Goal: Information Seeking & Learning: Check status

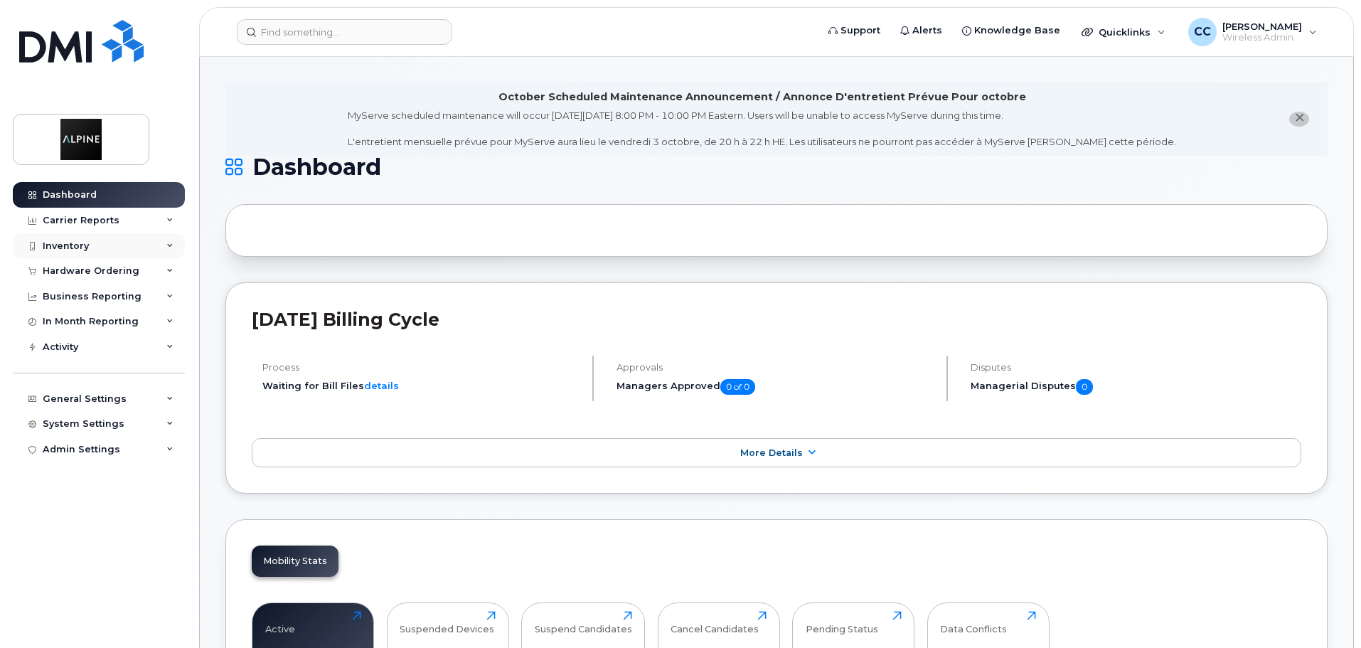
click at [108, 246] on div "Inventory" at bounding box center [99, 246] width 172 height 26
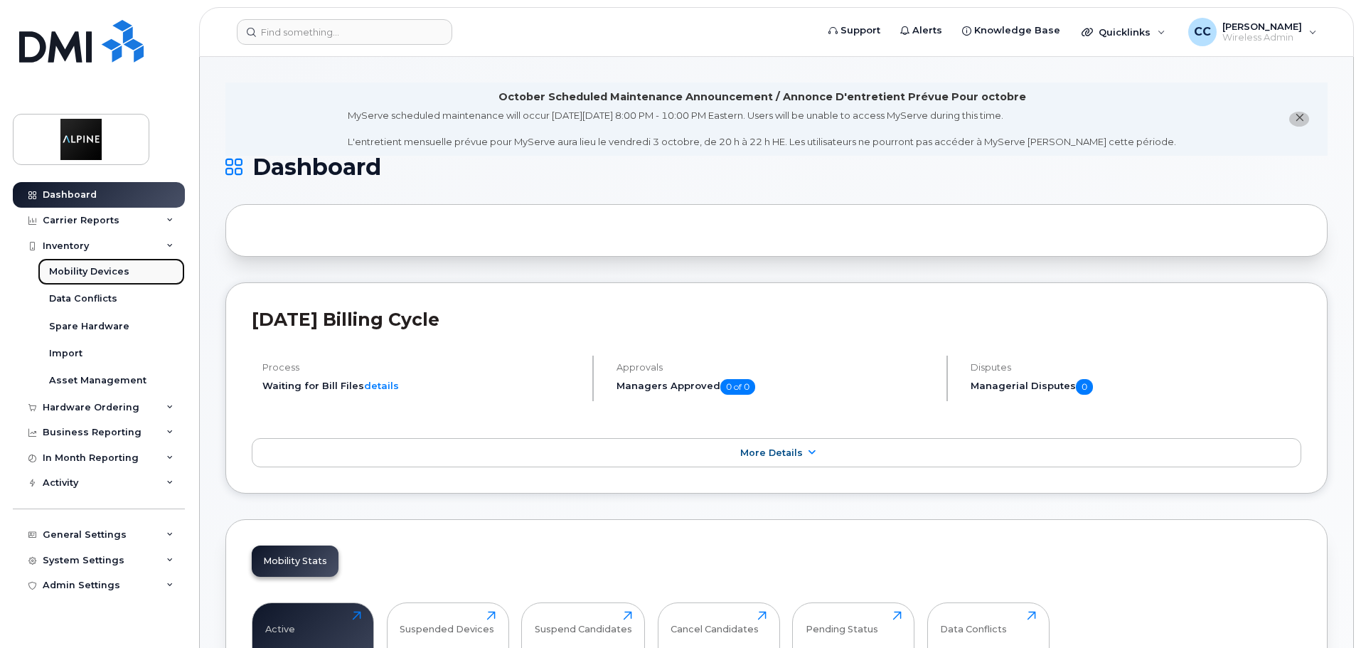
click at [106, 267] on div "Mobility Devices" at bounding box center [89, 271] width 80 height 13
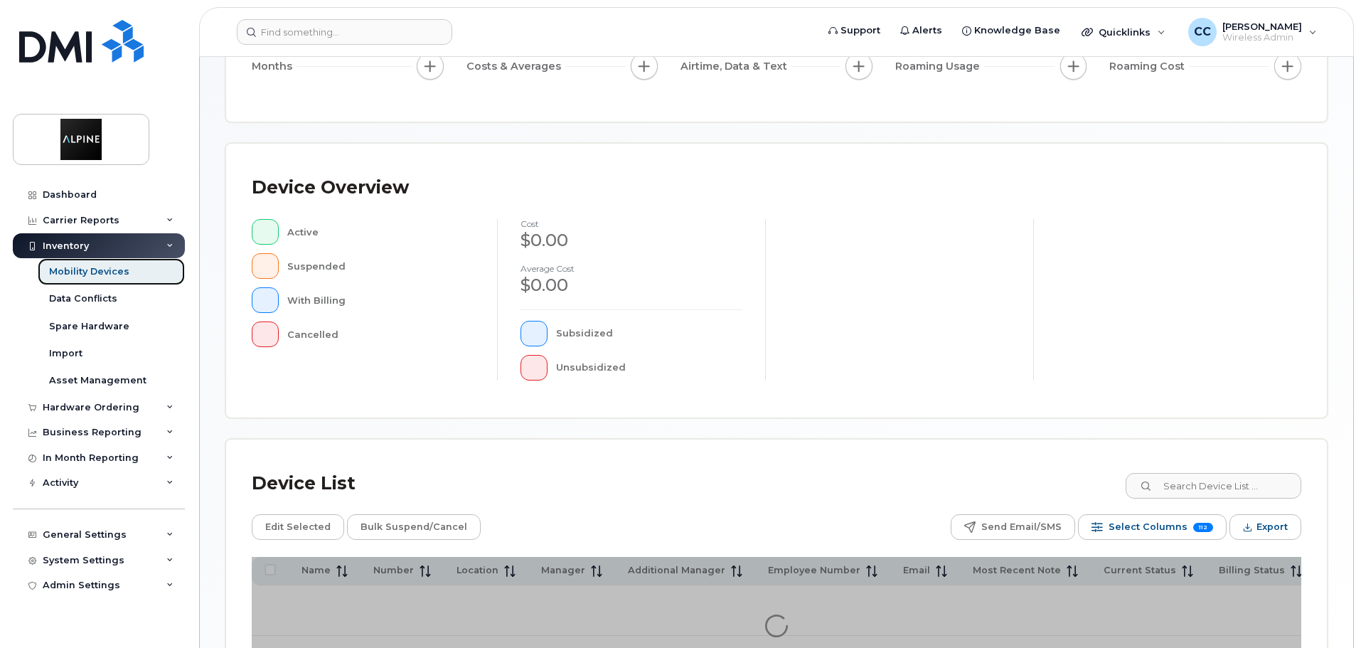
scroll to position [213, 0]
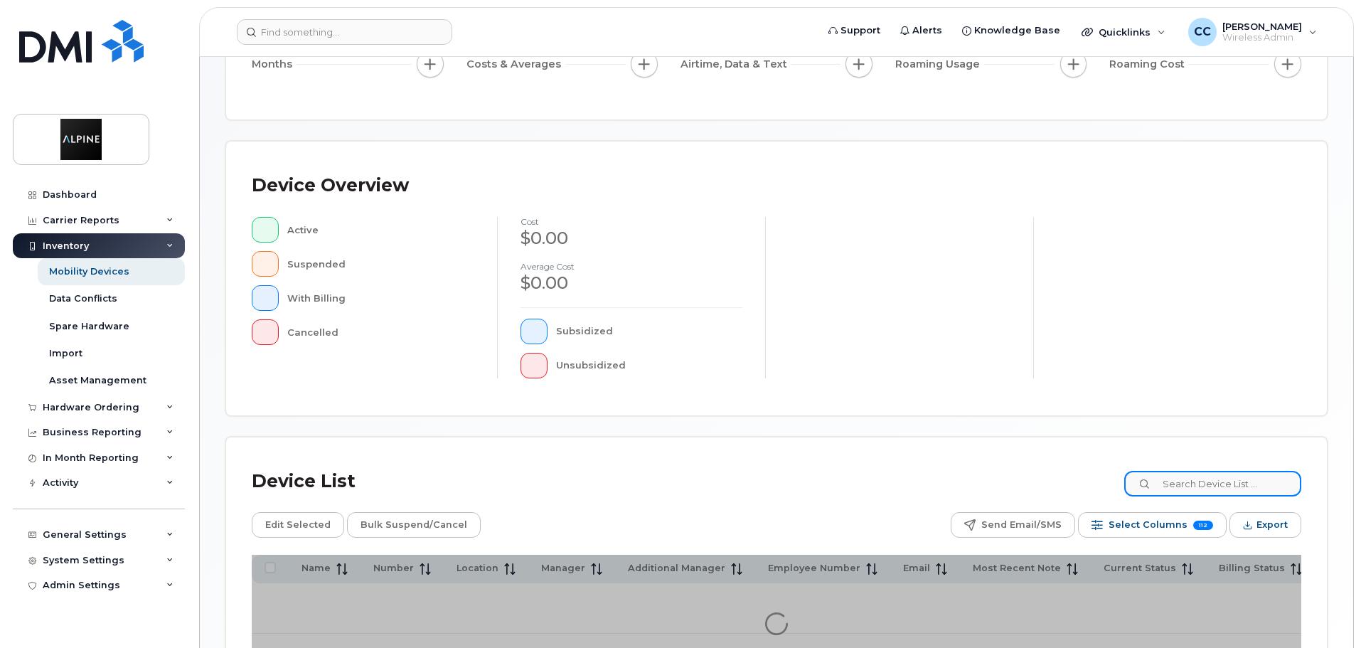
click at [1197, 484] on input at bounding box center [1212, 484] width 177 height 26
type input "gordon"
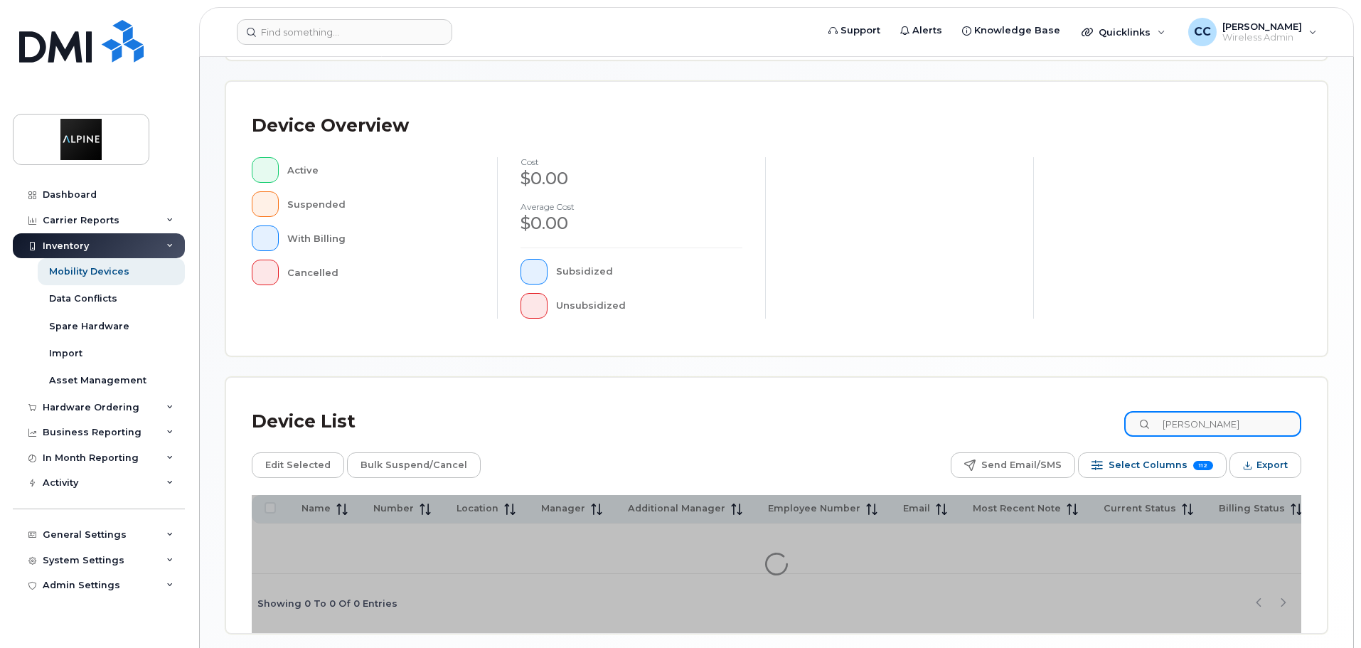
scroll to position [334, 0]
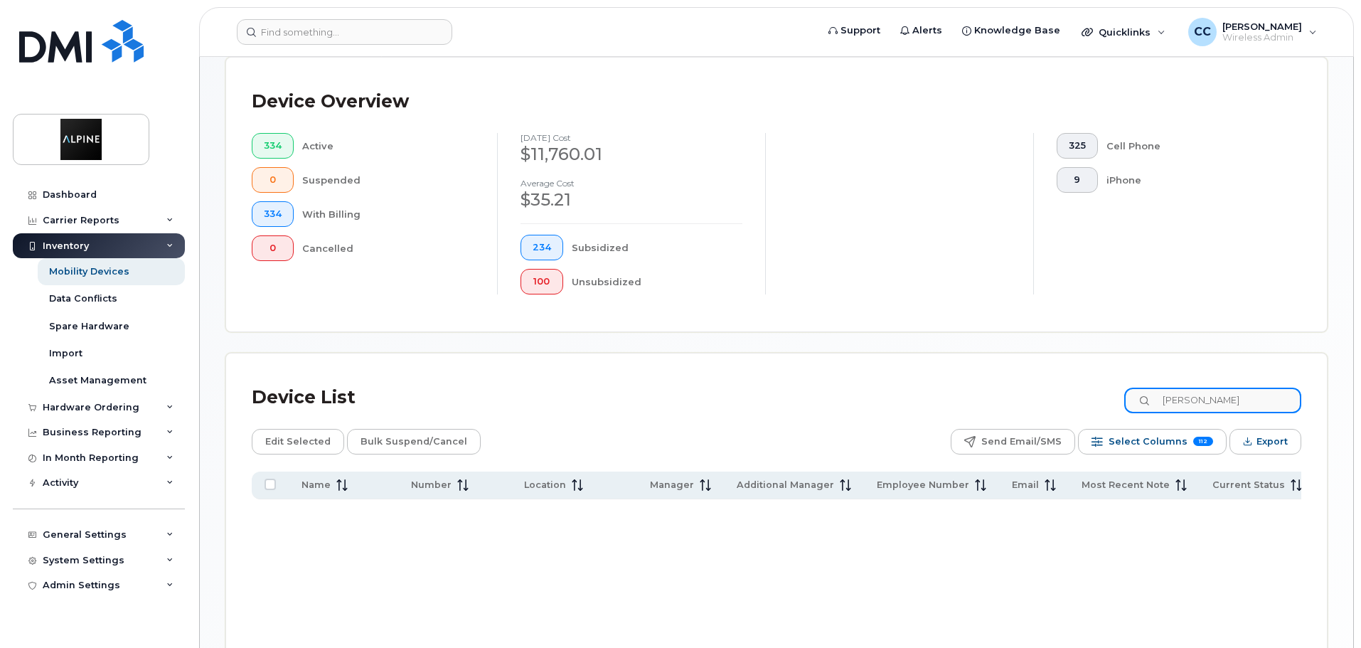
scroll to position [359, 0]
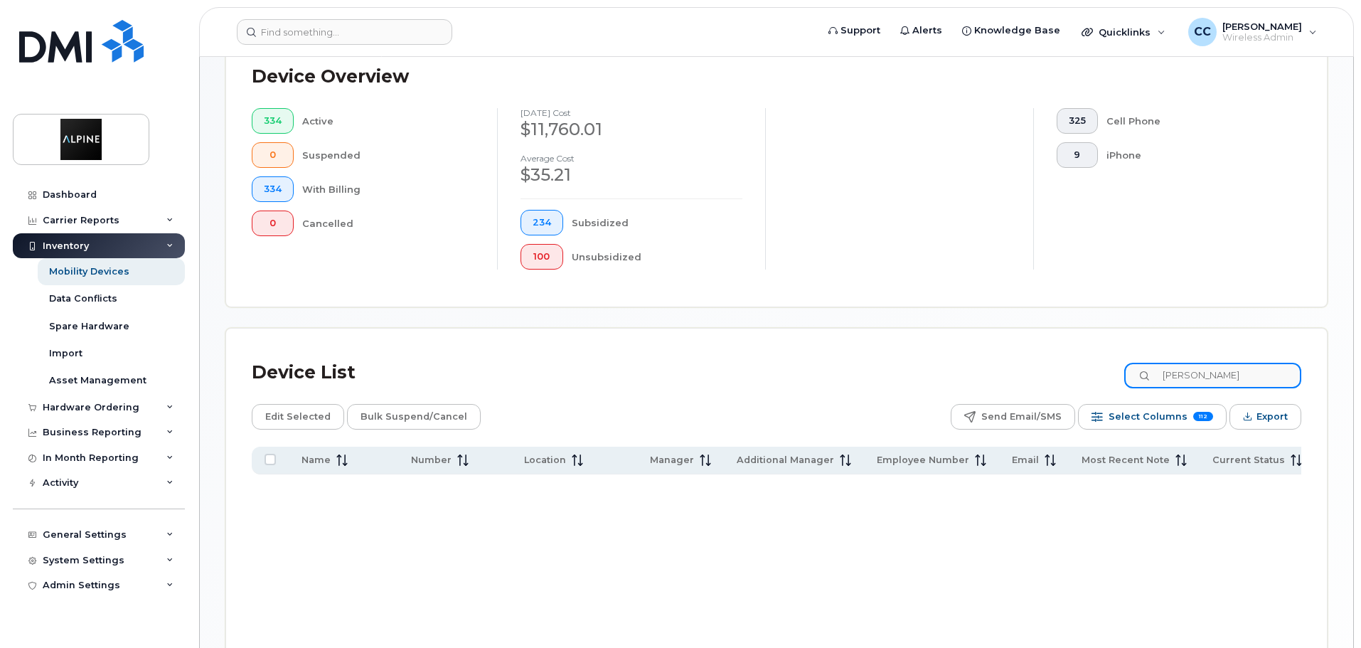
click at [1210, 363] on input "gordon" at bounding box center [1212, 376] width 177 height 26
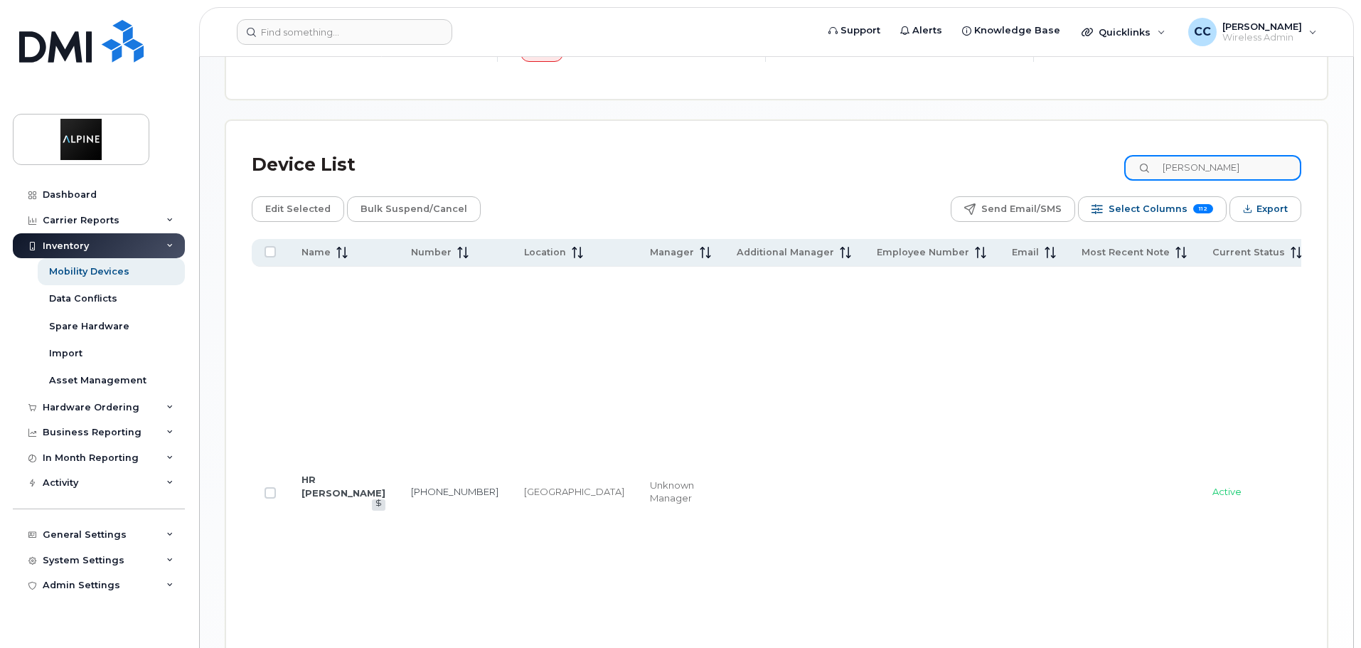
scroll to position [715, 0]
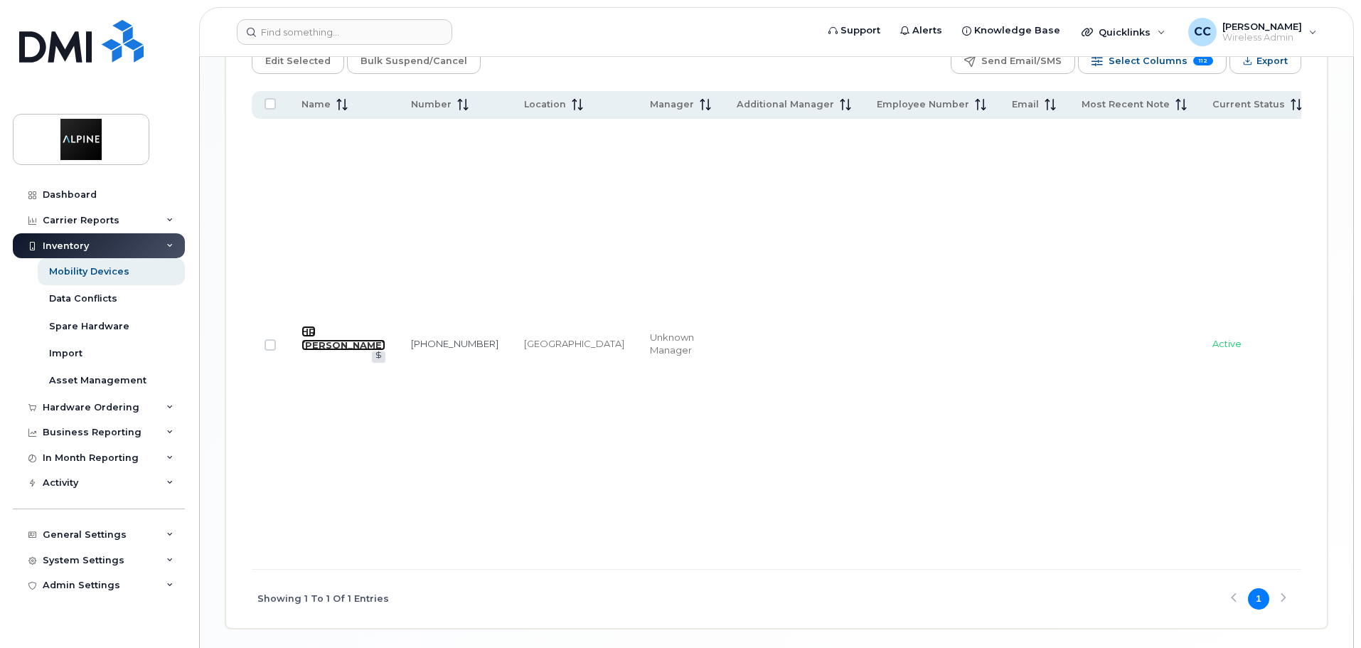
click at [325, 326] on link "HR Gordon Jewsbury" at bounding box center [344, 338] width 84 height 25
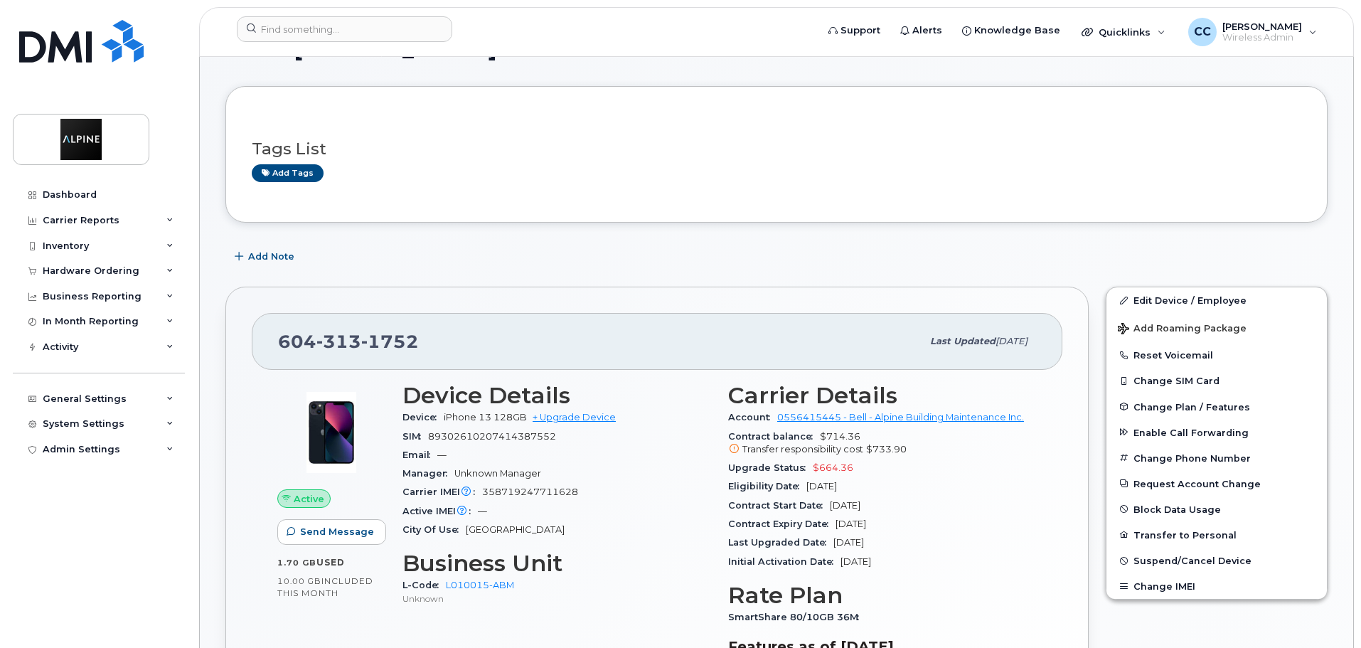
scroll to position [213, 0]
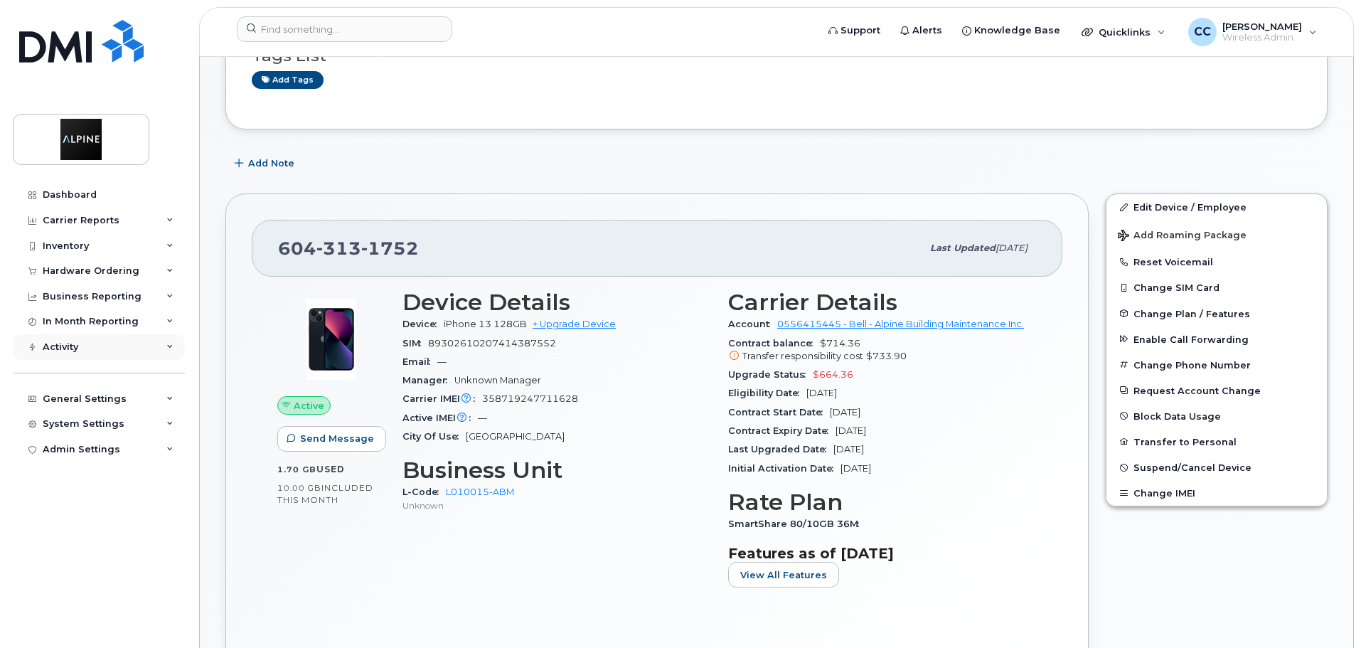
click at [101, 352] on div "Activity" at bounding box center [99, 347] width 172 height 26
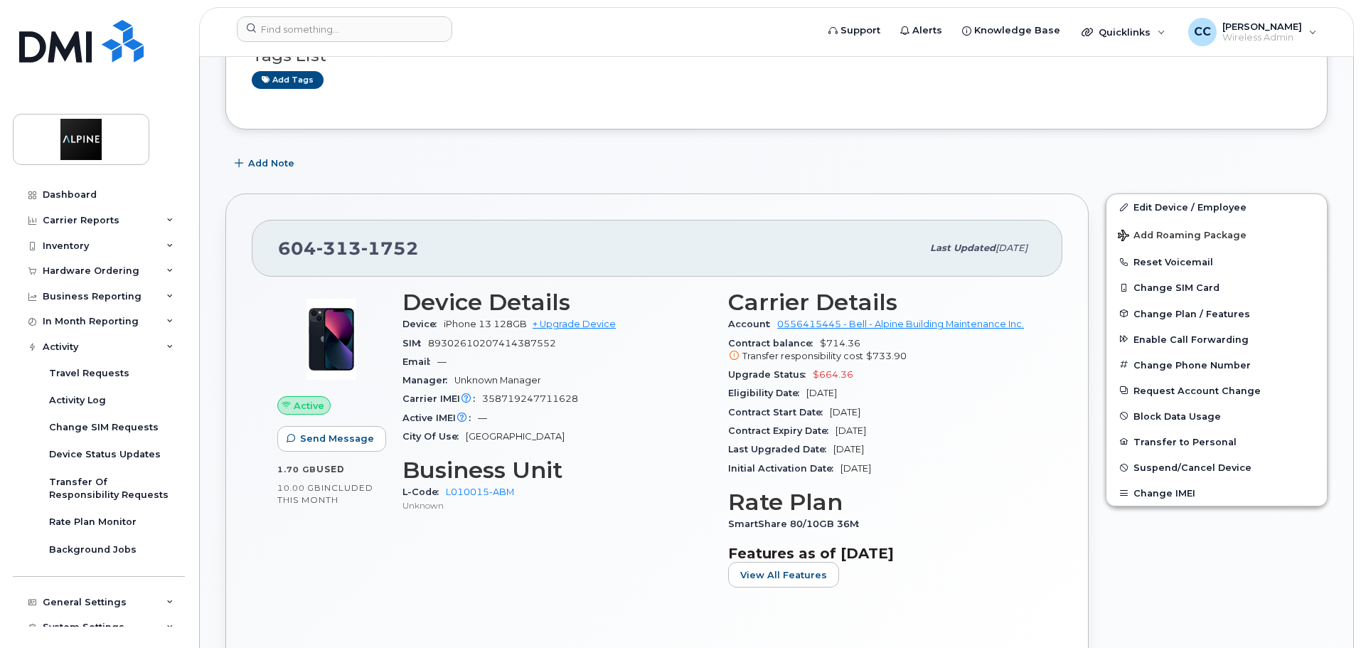
click at [580, 526] on div "Device Details Device iPhone 13 128GB + Upgrade Device SIM 89302610207414387552…" at bounding box center [557, 444] width 326 height 326
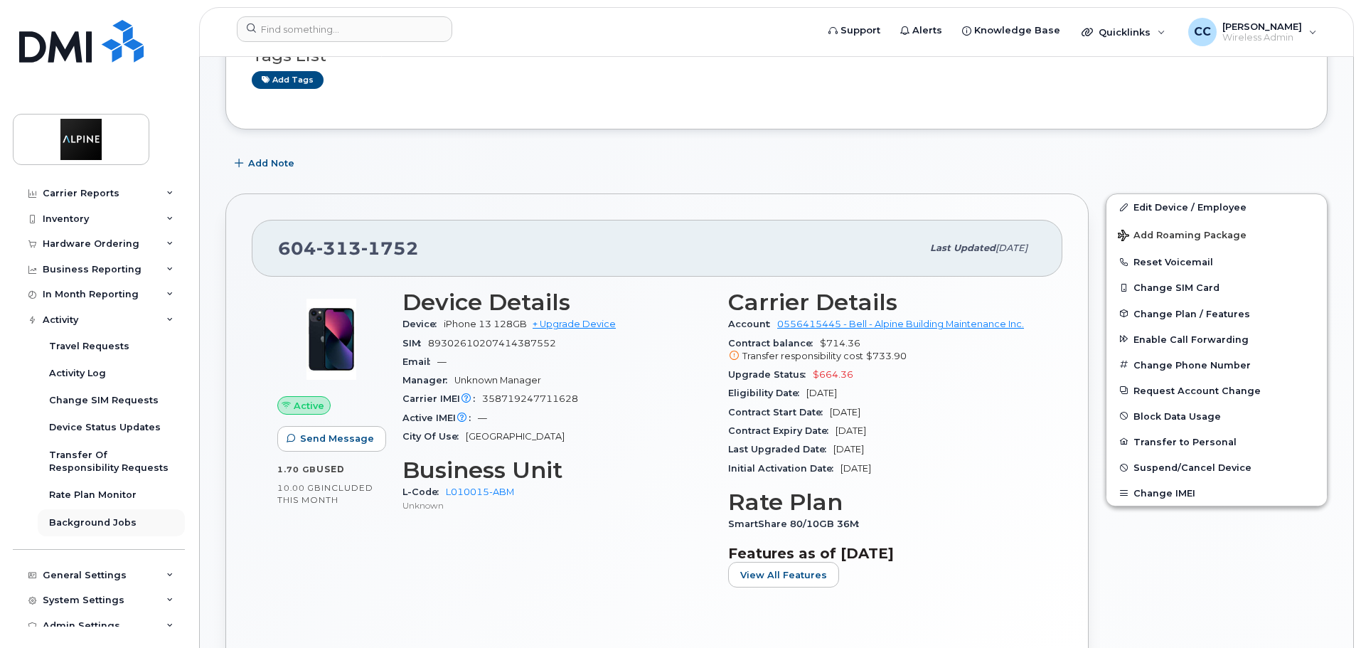
scroll to position [38, 0]
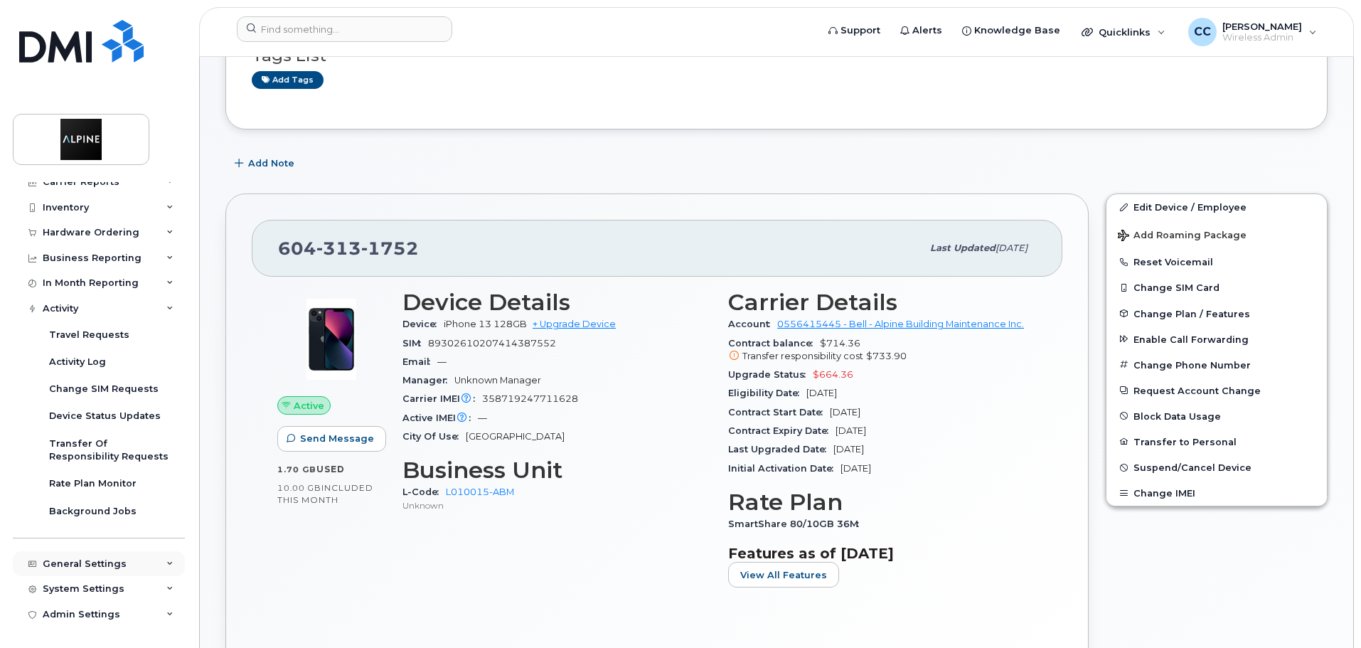
click at [82, 570] on div "General Settings" at bounding box center [99, 564] width 172 height 26
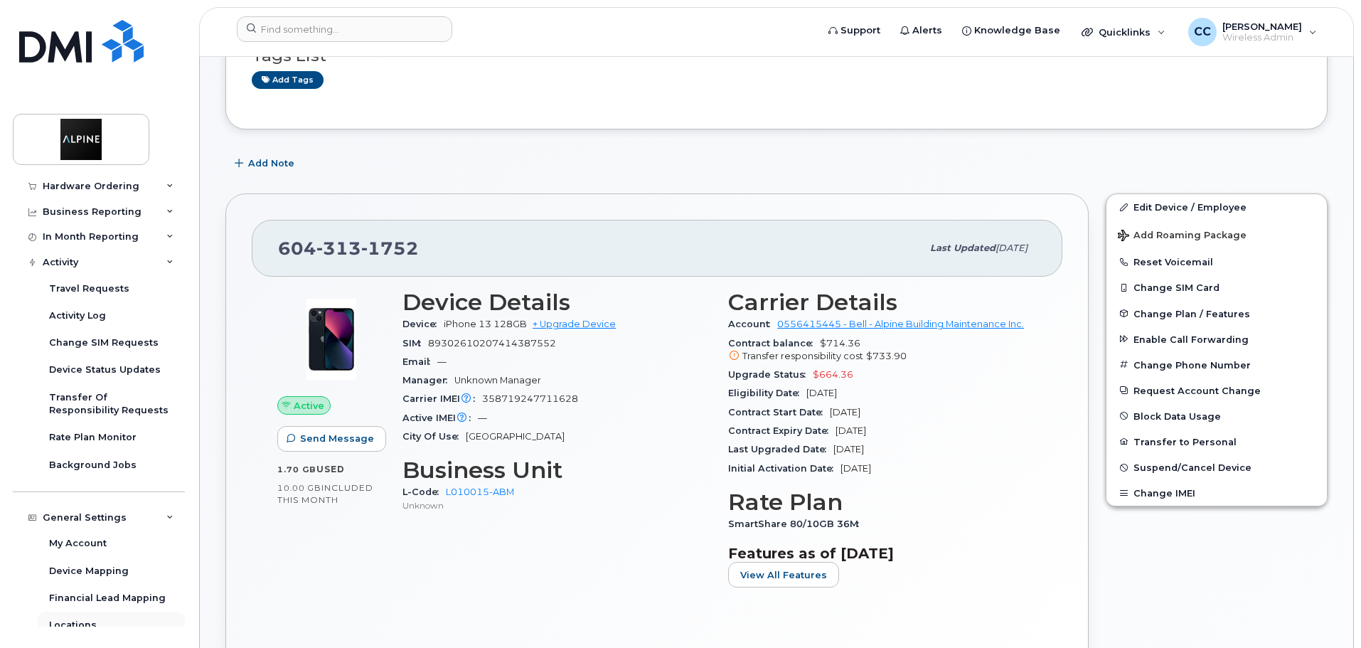
scroll to position [181, 0]
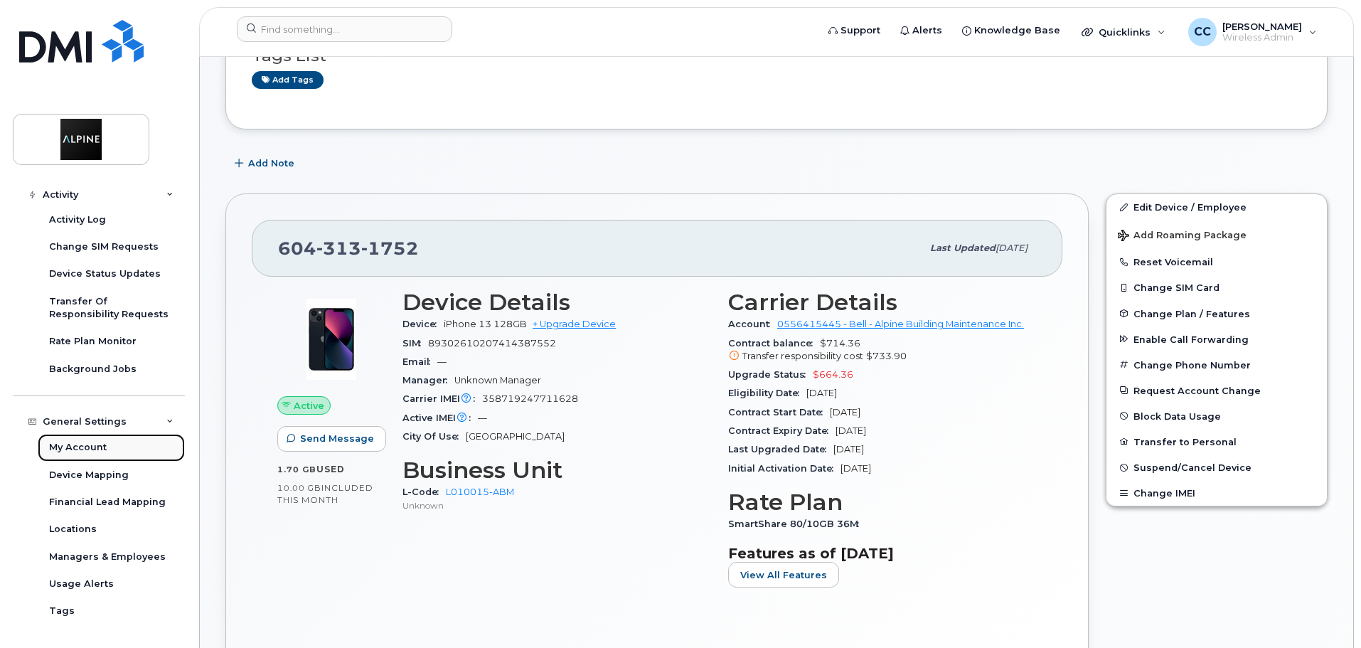
click at [90, 454] on link "My Account" at bounding box center [111, 447] width 147 height 27
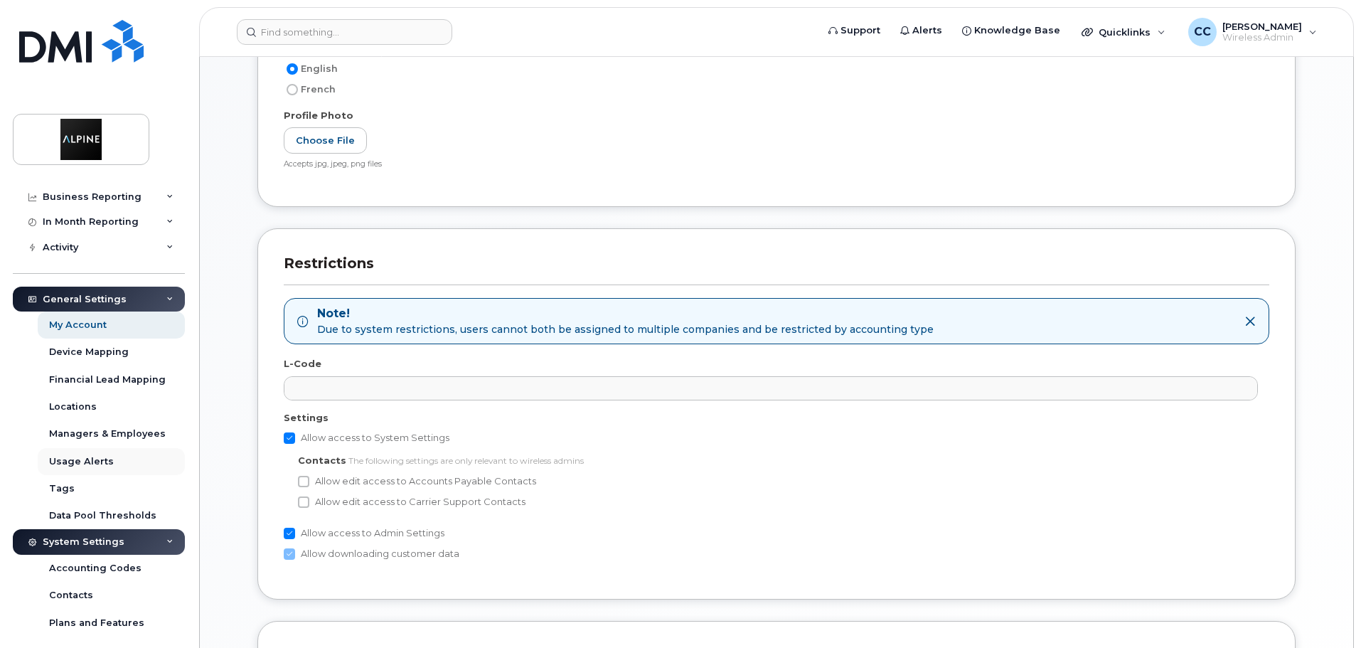
scroll to position [142, 0]
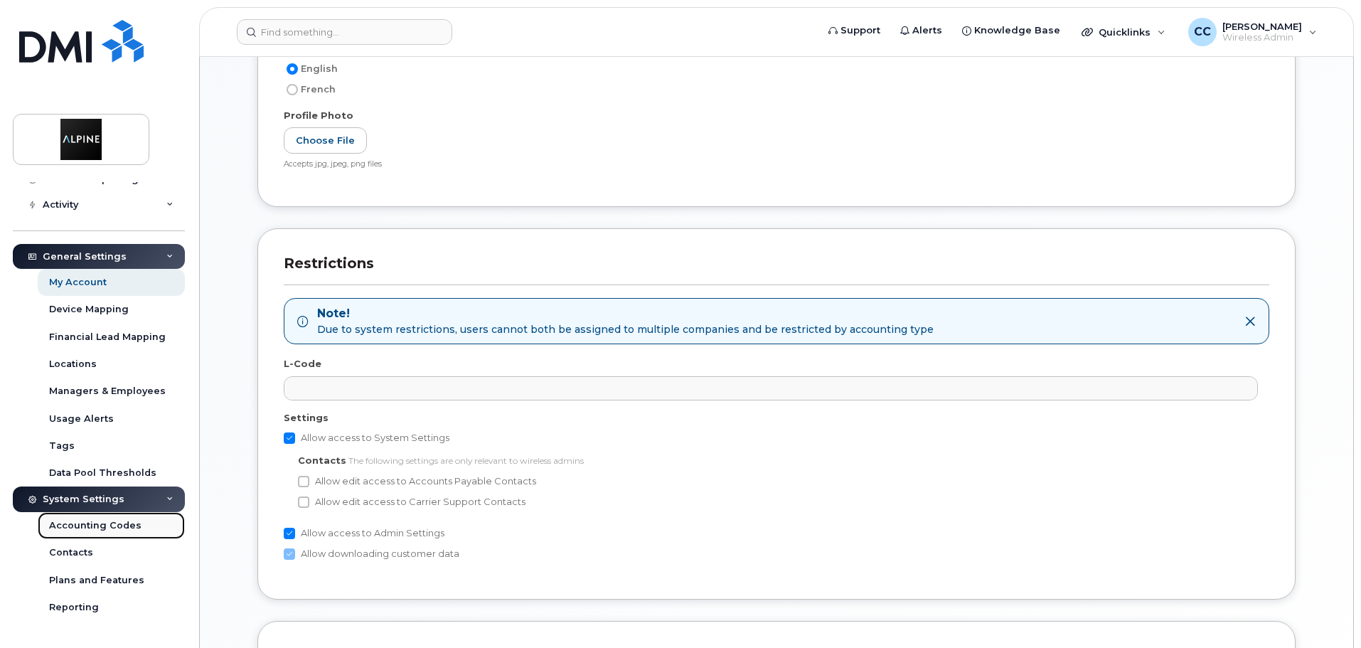
click at [105, 522] on div "Accounting Codes" at bounding box center [95, 525] width 92 height 13
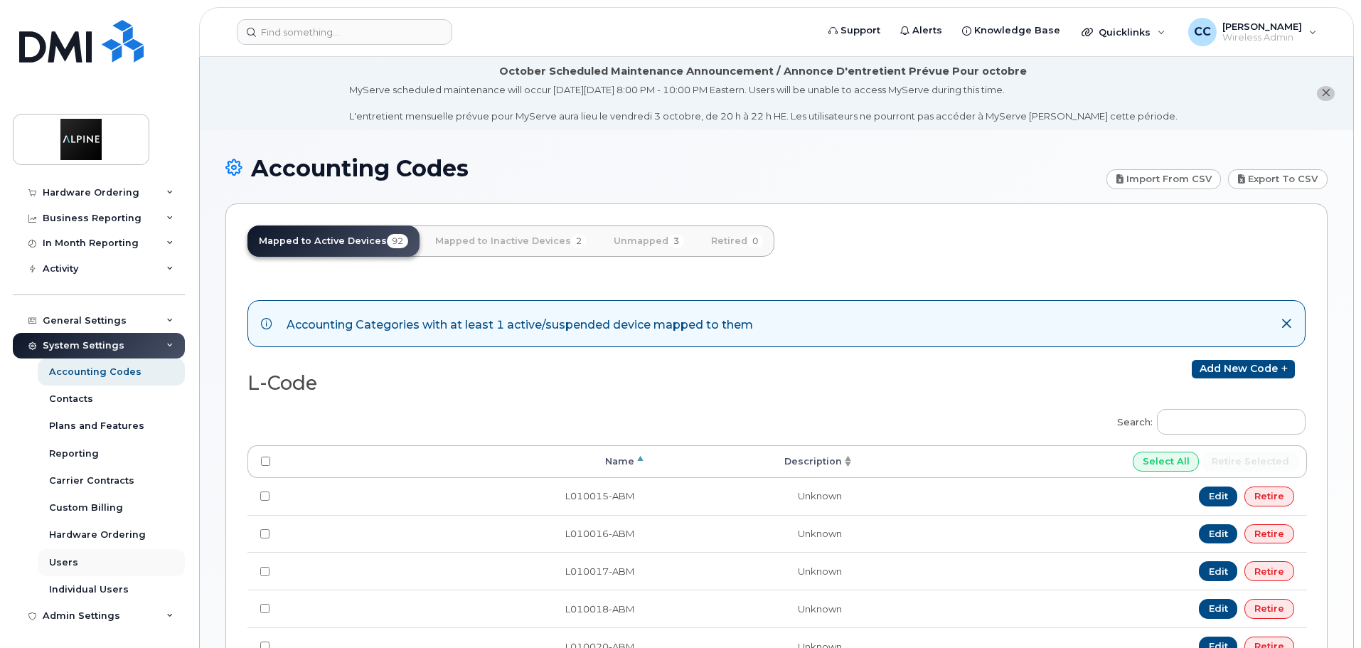
scroll to position [80, 0]
click at [116, 395] on link "Contacts" at bounding box center [111, 397] width 147 height 27
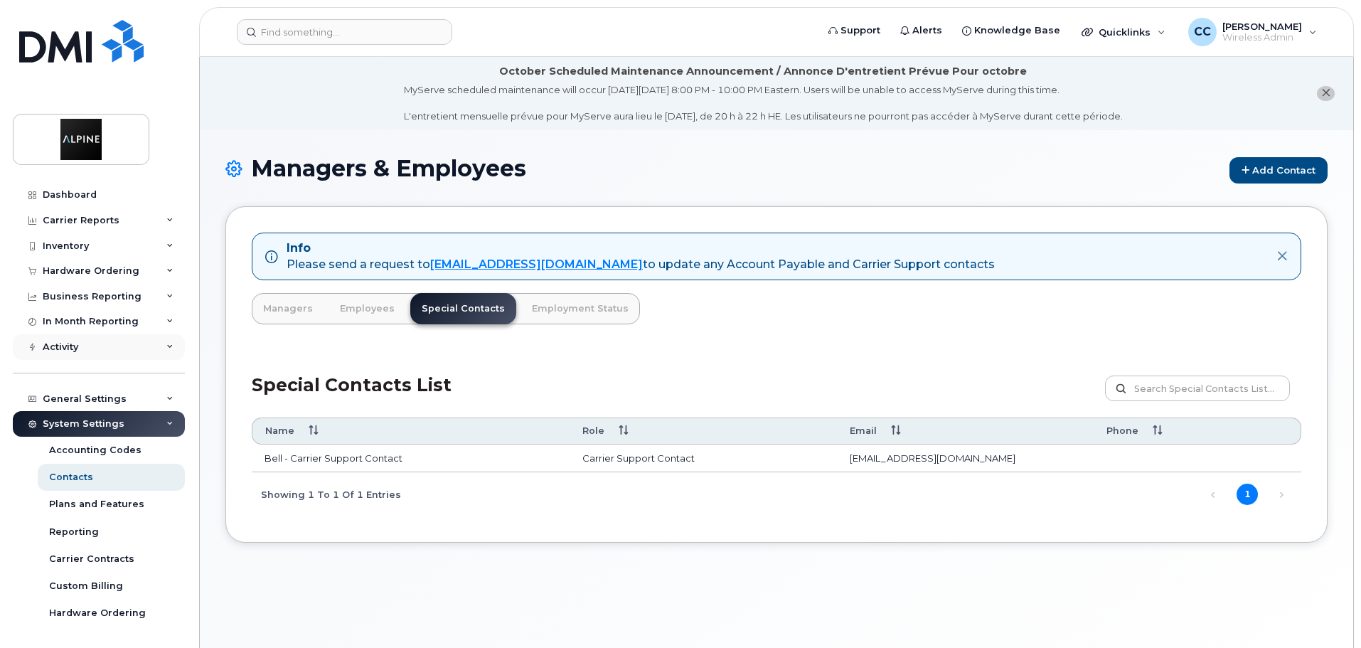
click at [95, 341] on div "Activity" at bounding box center [99, 347] width 172 height 26
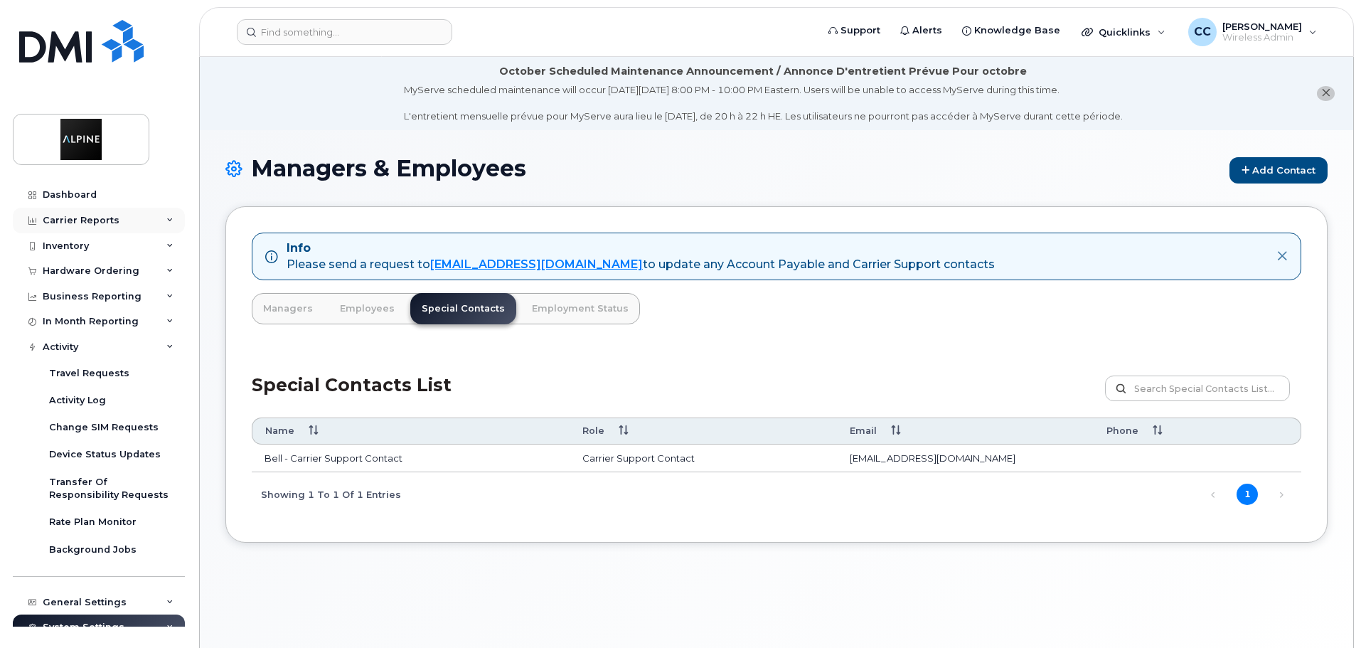
click at [85, 215] on div "Carrier Reports" at bounding box center [81, 220] width 77 height 11
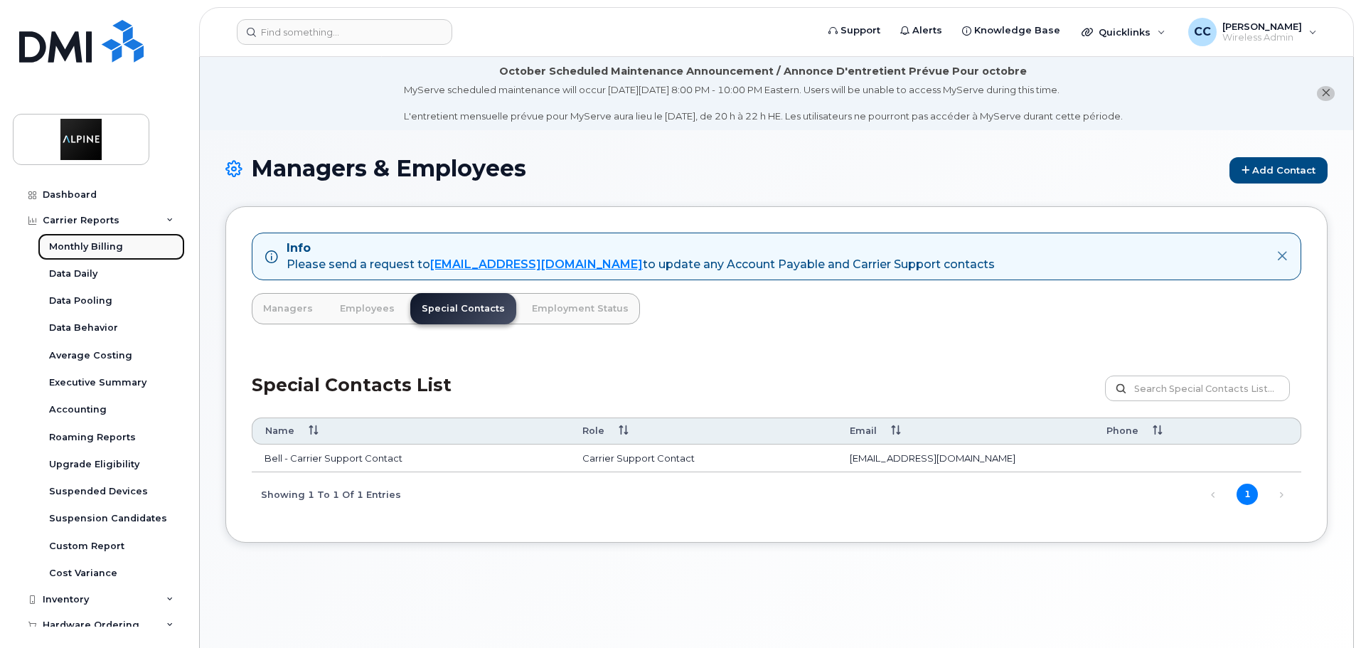
click at [93, 247] on div "Monthly Billing" at bounding box center [86, 246] width 74 height 13
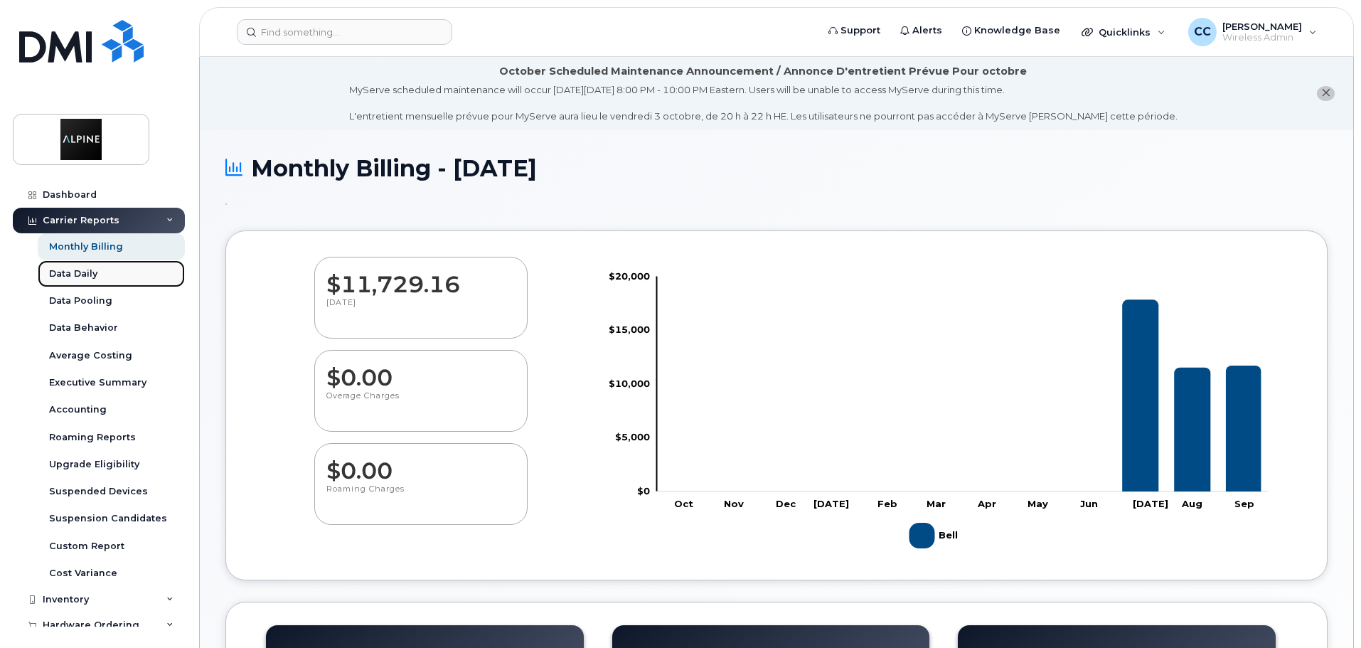
click at [103, 280] on link "Data Daily" at bounding box center [111, 273] width 147 height 27
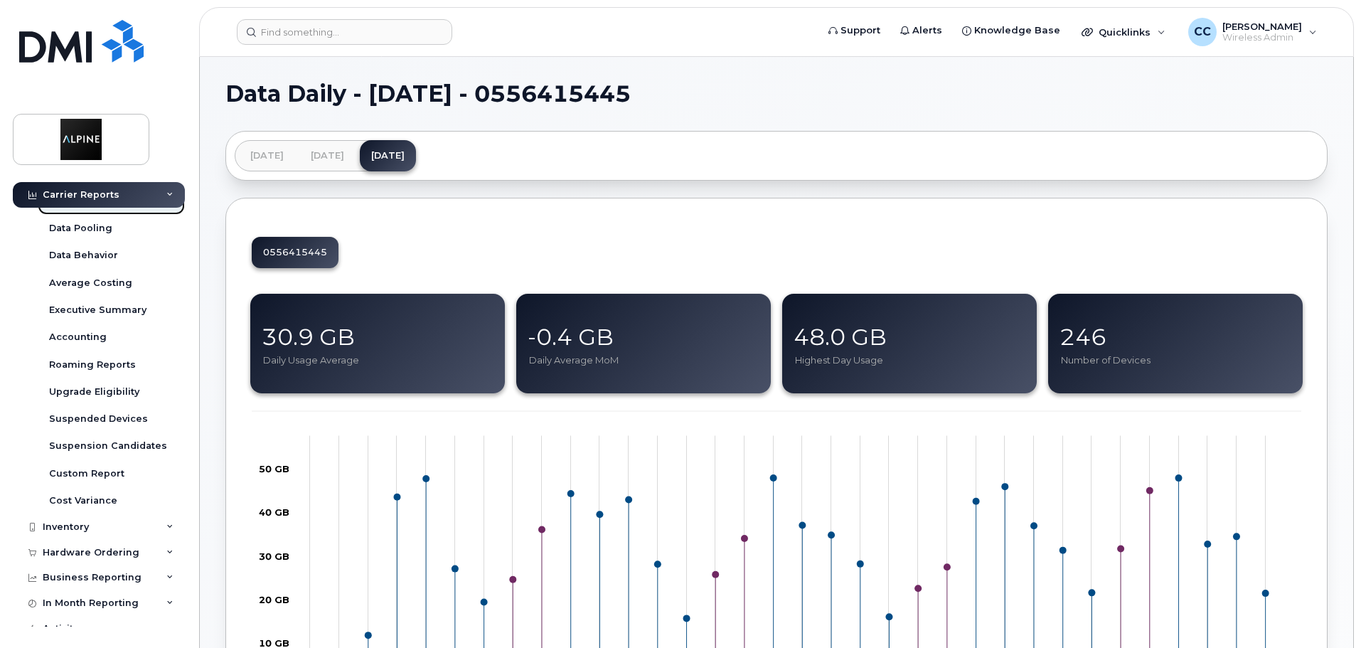
scroll to position [142, 0]
